Goal: Task Accomplishment & Management: Manage account settings

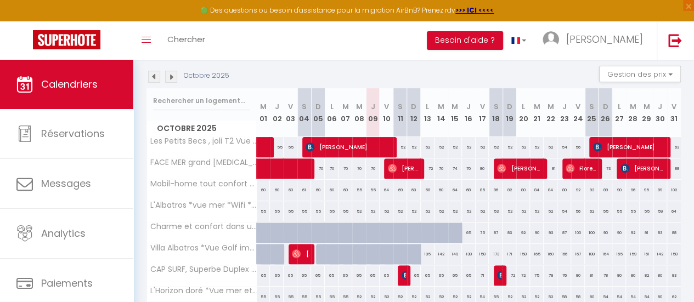
scroll to position [114, 0]
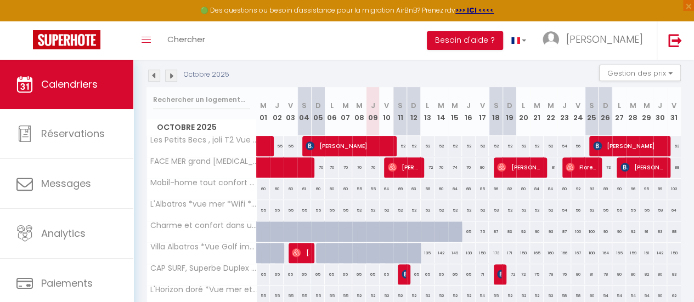
drag, startPoint x: 405, startPoint y: 75, endPoint x: 413, endPoint y: 186, distance: 111.1
click at [413, 186] on div "[DATE] Gestion des prix Nb Nuits minimum Règles Disponibilité [DATE] M 01 J 02 …" at bounding box center [413, 213] width 534 height 296
click at [397, 70] on div "Octobre 2025 Gestion des prix Nb Nuits minimum Règles Disponibilité" at bounding box center [413, 76] width 534 height 22
click at [398, 272] on div at bounding box center [405, 274] width 14 height 21
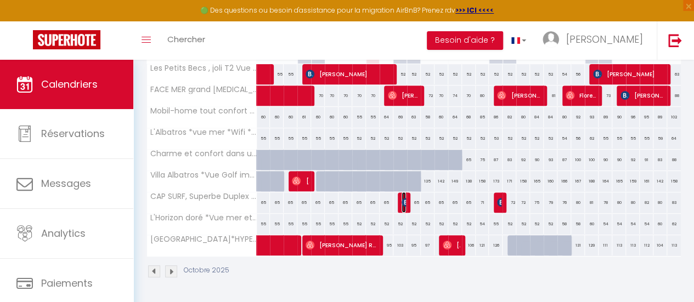
click at [402, 198] on img at bounding box center [406, 202] width 9 height 9
select select "OK"
select select "KO"
select select "1"
select select "0"
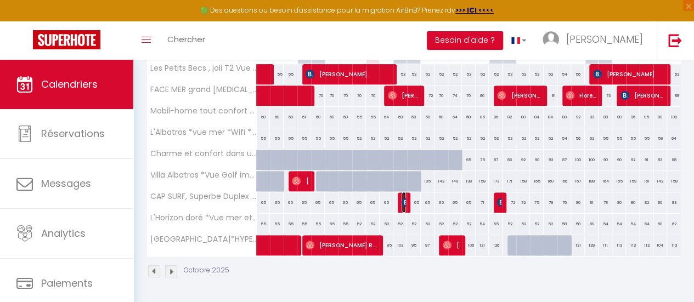
select select "1"
select select
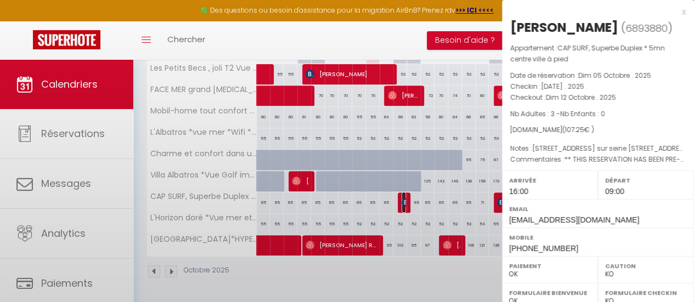
select select "33854"
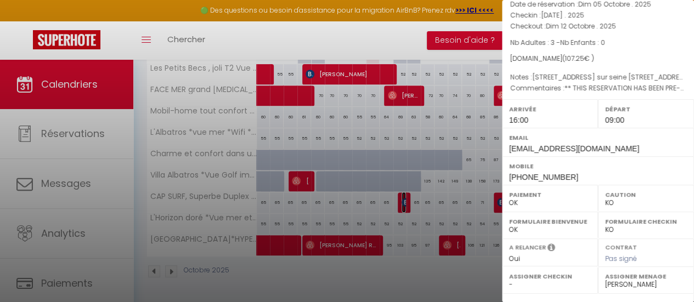
scroll to position [65, 0]
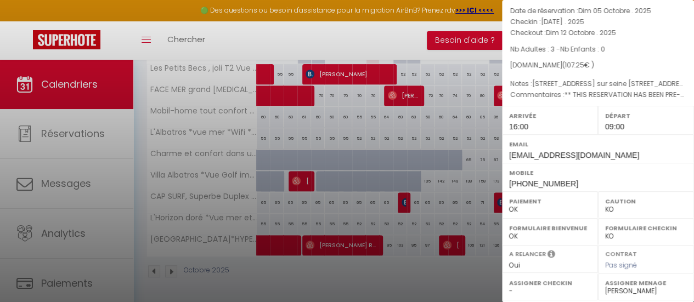
click at [389, 44] on div at bounding box center [347, 151] width 694 height 302
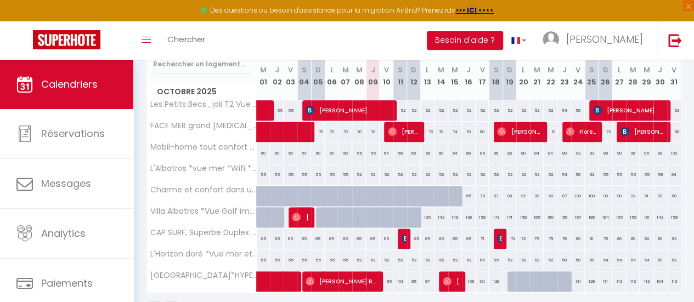
scroll to position [145, 0]
